Goal: Navigation & Orientation: Find specific page/section

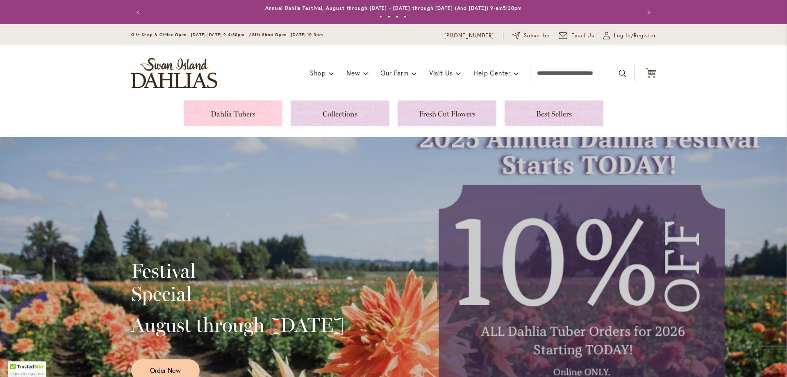
click at [235, 111] on link at bounding box center [233, 113] width 99 height 26
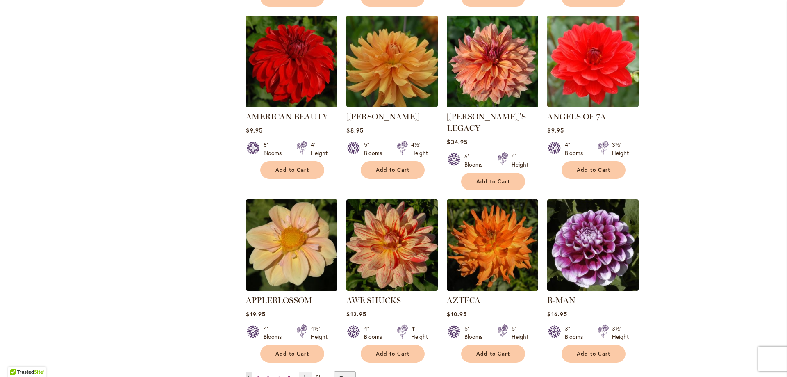
scroll to position [574, 0]
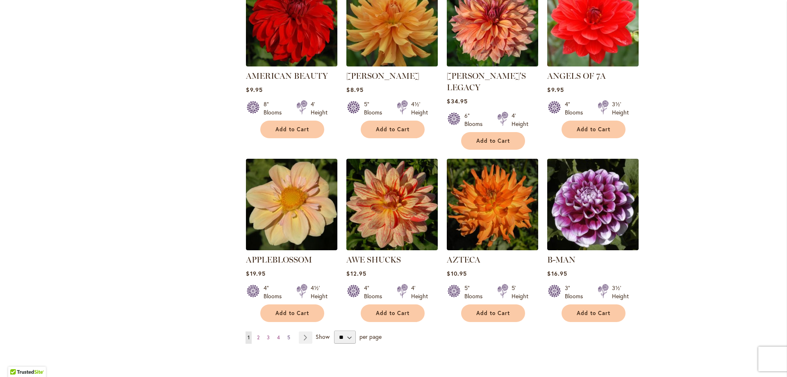
click at [287, 334] on span "5" at bounding box center [288, 337] width 3 height 6
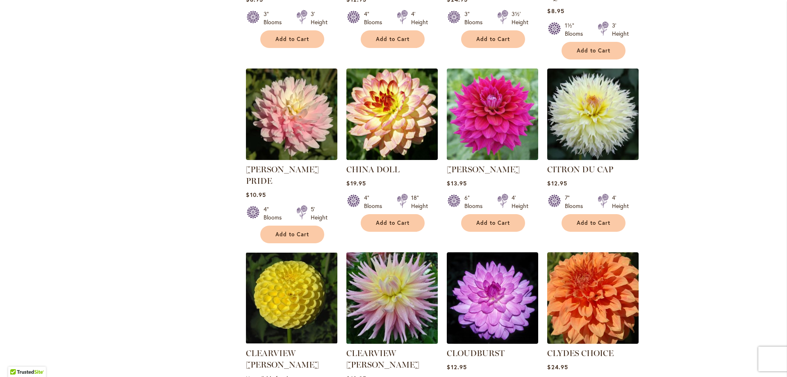
scroll to position [738, 0]
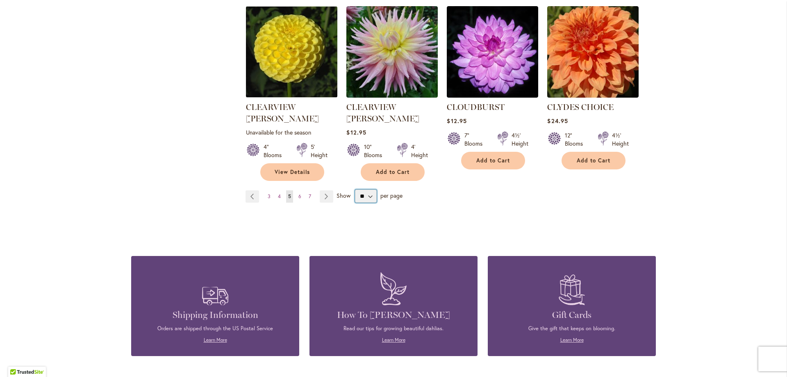
click at [368, 189] on select "** ** ** **" at bounding box center [366, 195] width 22 height 13
select select "**"
click at [355, 189] on select "** ** ** **" at bounding box center [366, 195] width 22 height 13
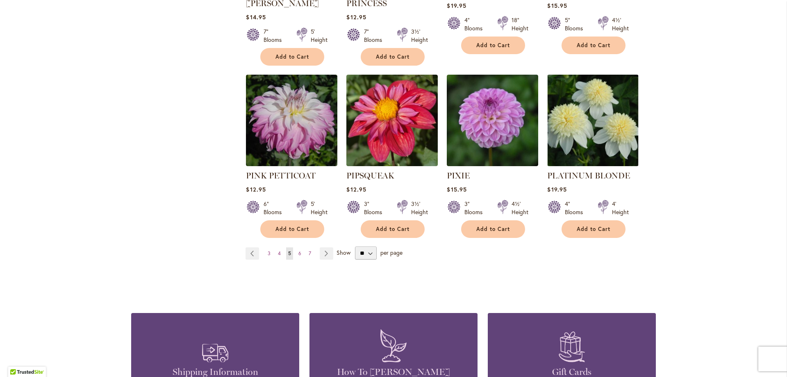
scroll to position [2787, 0]
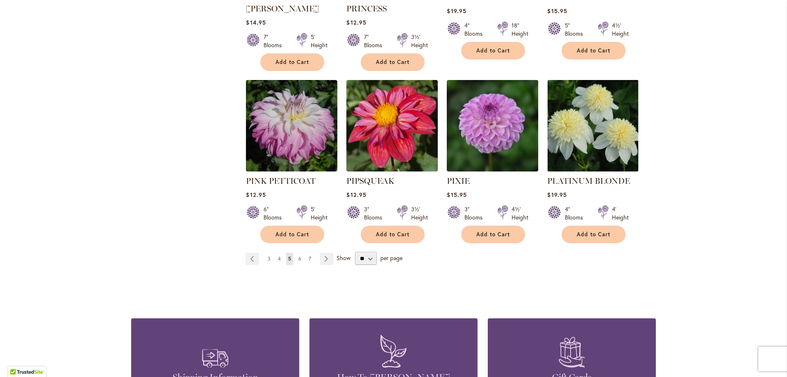
click at [309, 255] on span "7" at bounding box center [310, 258] width 2 height 6
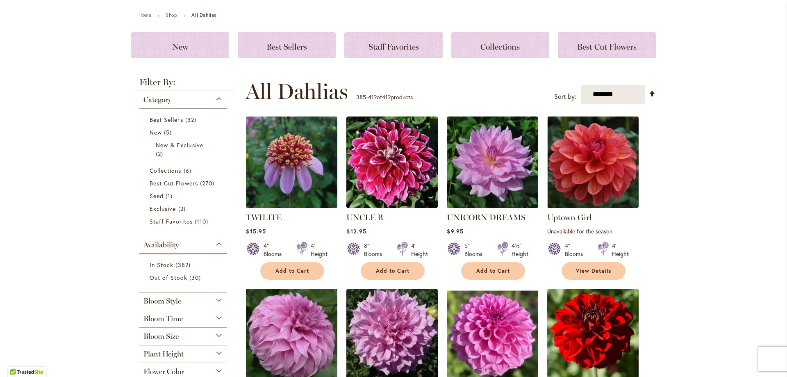
scroll to position [82, 0]
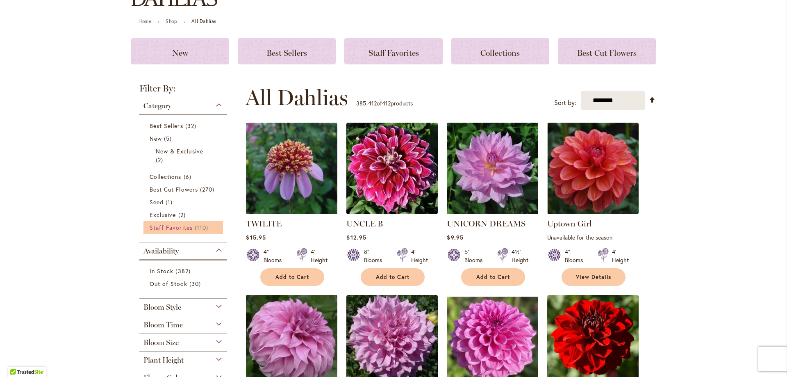
click at [172, 227] on span "Staff Favorites" at bounding box center [171, 227] width 43 height 8
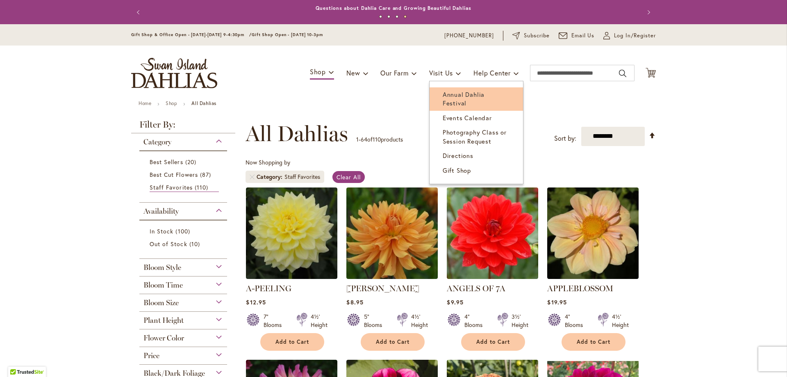
click at [443, 92] on span "Annual Dahlia Festival" at bounding box center [464, 98] width 42 height 17
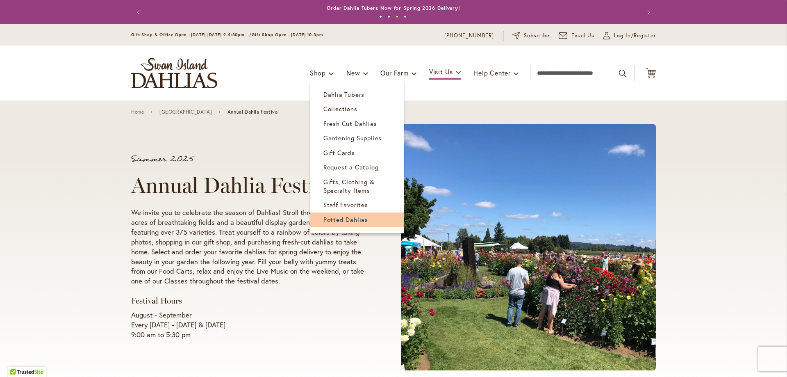
click at [354, 220] on span "Potted Dahlias" at bounding box center [345, 219] width 45 height 8
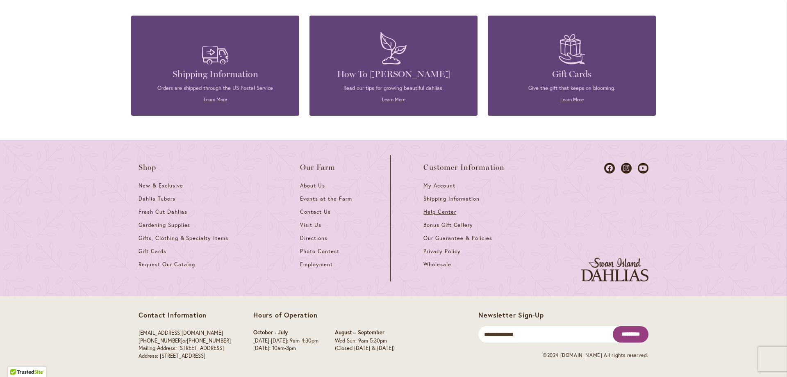
scroll to position [1337, 0]
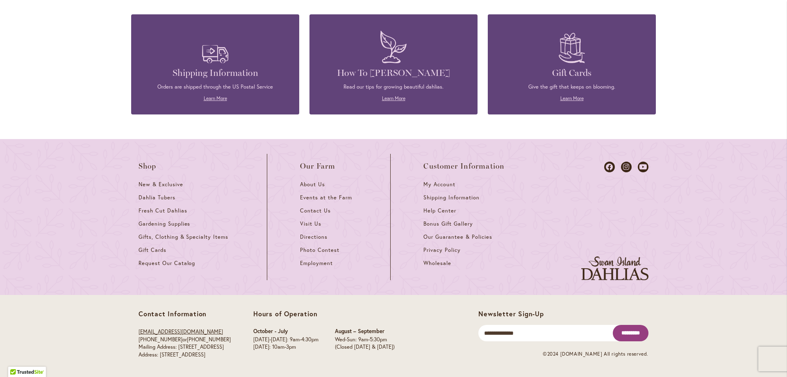
click at [153, 331] on link "[EMAIL_ADDRESS][DOMAIN_NAME]" at bounding box center [181, 331] width 84 height 7
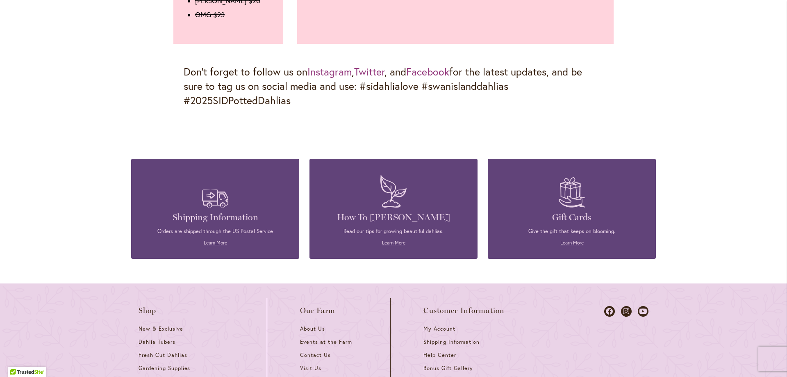
scroll to position [1091, 0]
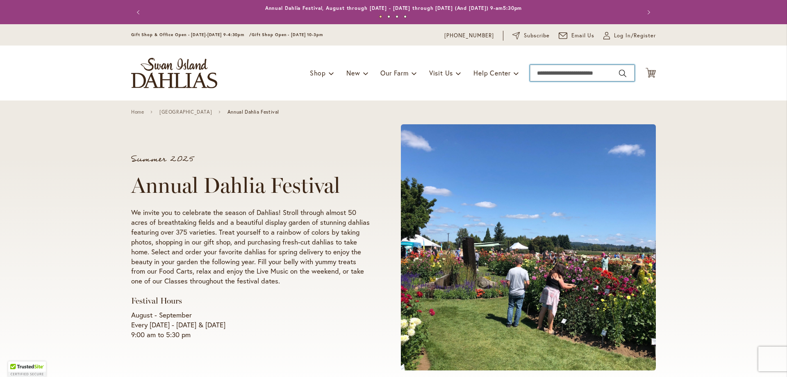
click at [541, 74] on input "Search" at bounding box center [582, 73] width 105 height 16
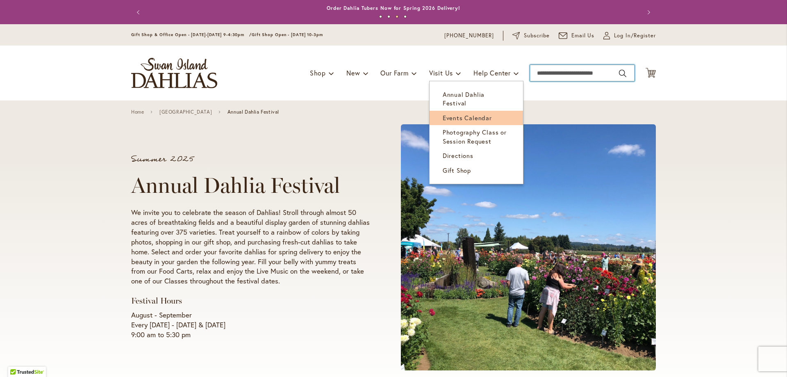
click at [461, 114] on span "Events Calendar" at bounding box center [467, 118] width 49 height 8
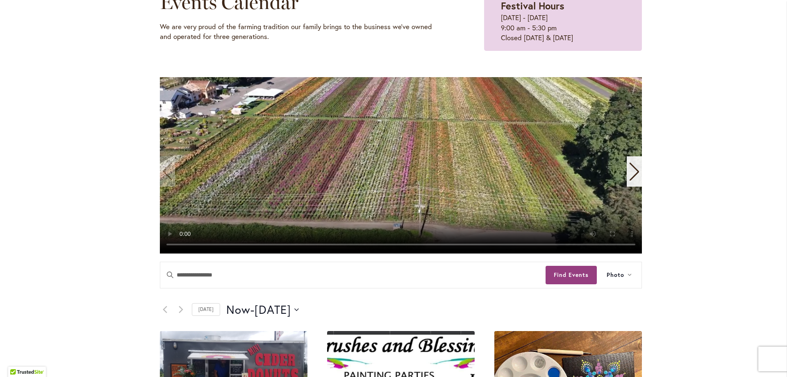
scroll to position [123, 0]
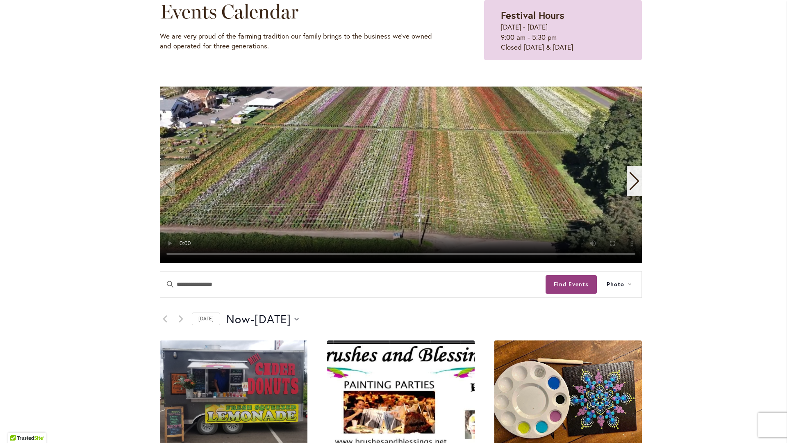
click at [160, 263] on video "1 / 11" at bounding box center [401, 174] width 482 height 176
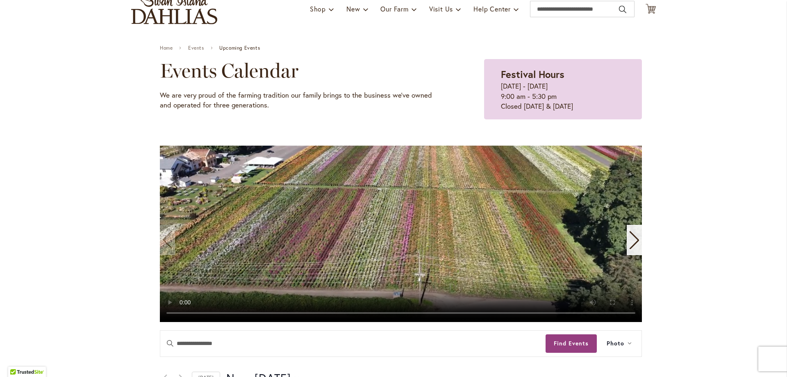
scroll to position [0, 0]
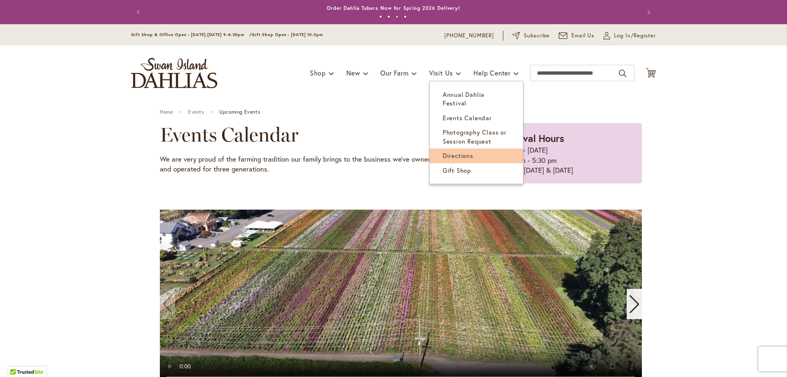
click at [461, 151] on span "Directions" at bounding box center [458, 155] width 31 height 8
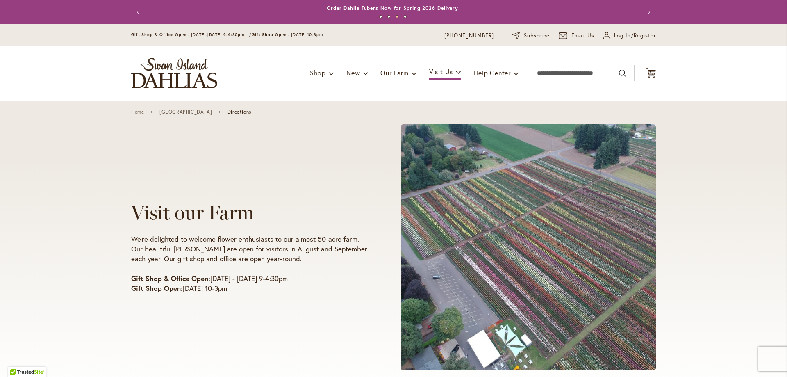
click at [237, 112] on span "Directions" at bounding box center [239, 112] width 24 height 6
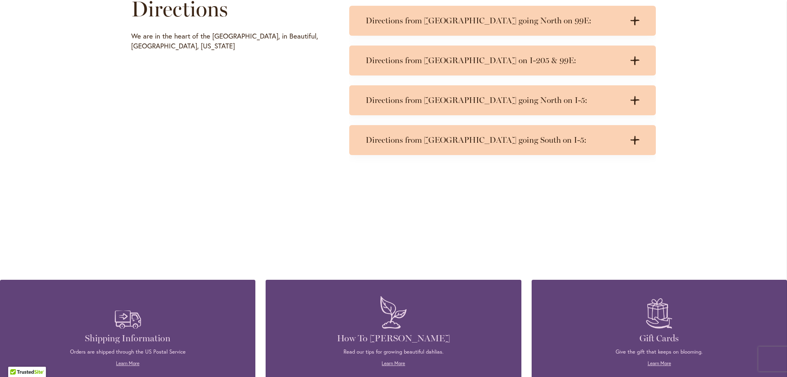
scroll to position [451, 0]
